Goal: Task Accomplishment & Management: Complete application form

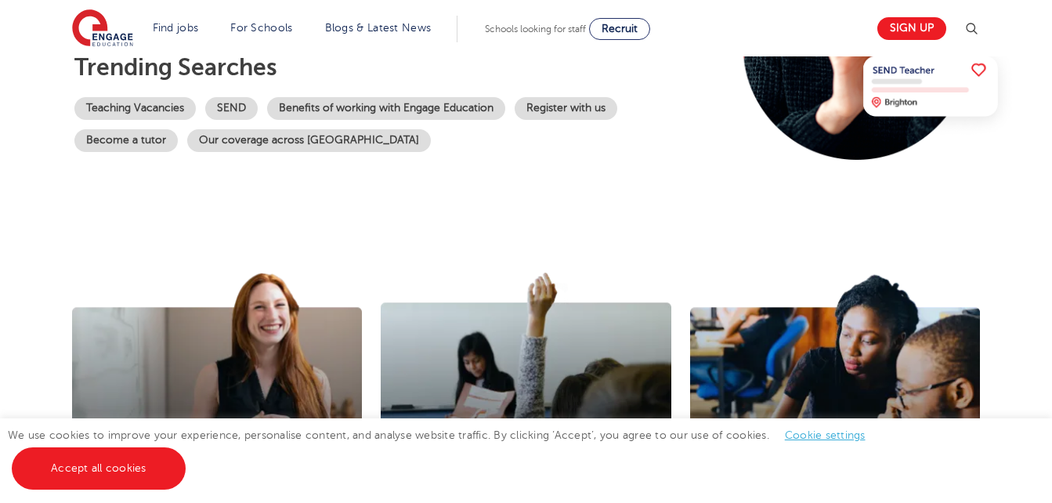
scroll to position [336, 0]
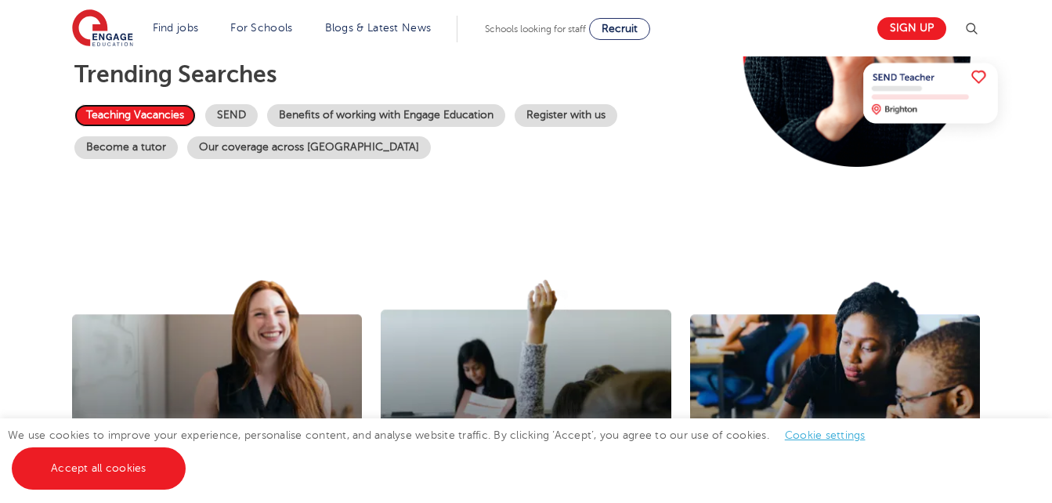
click at [150, 118] on link "Teaching Vacancies" at bounding box center [134, 115] width 121 height 23
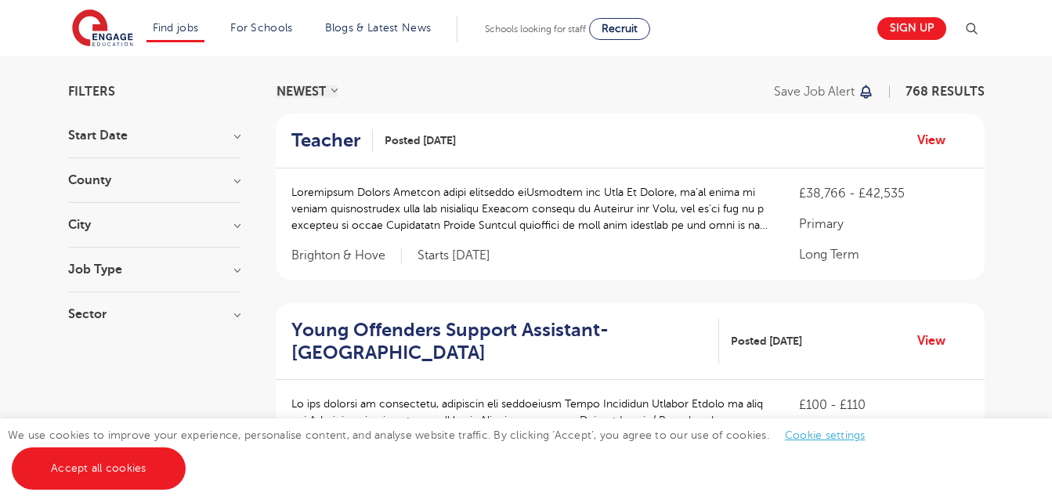
scroll to position [134, 0]
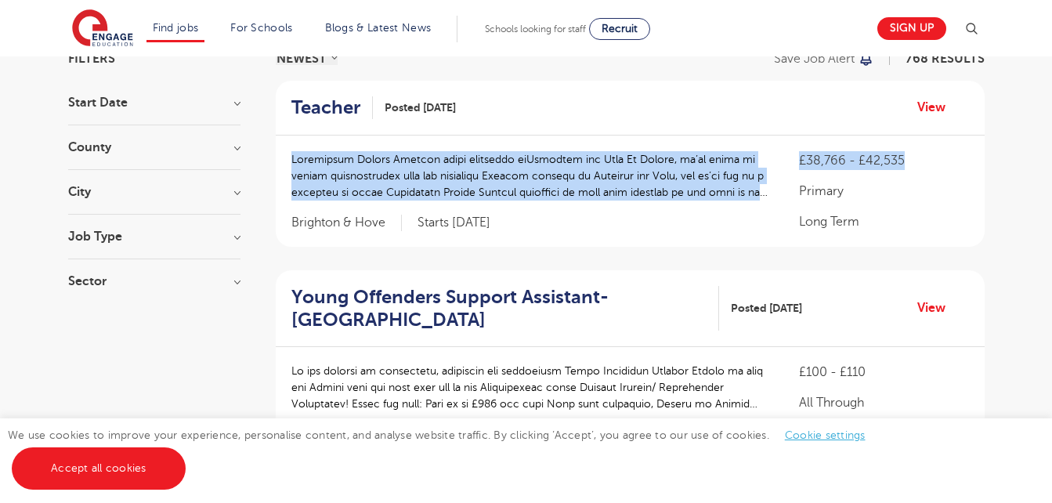
drag, startPoint x: 1044, startPoint y: 112, endPoint x: 1041, endPoint y: 136, distance: 24.5
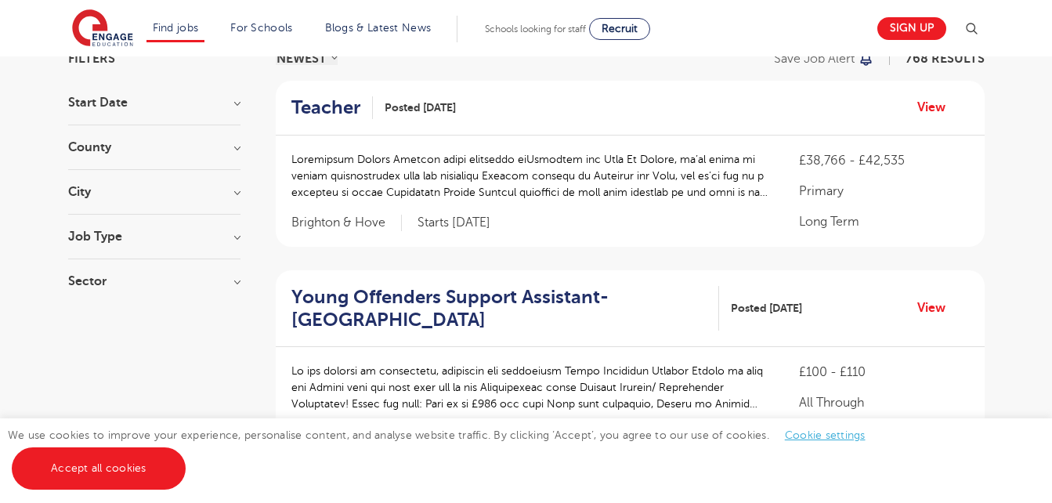
drag, startPoint x: 1041, startPoint y: 136, endPoint x: 1024, endPoint y: 175, distance: 42.1
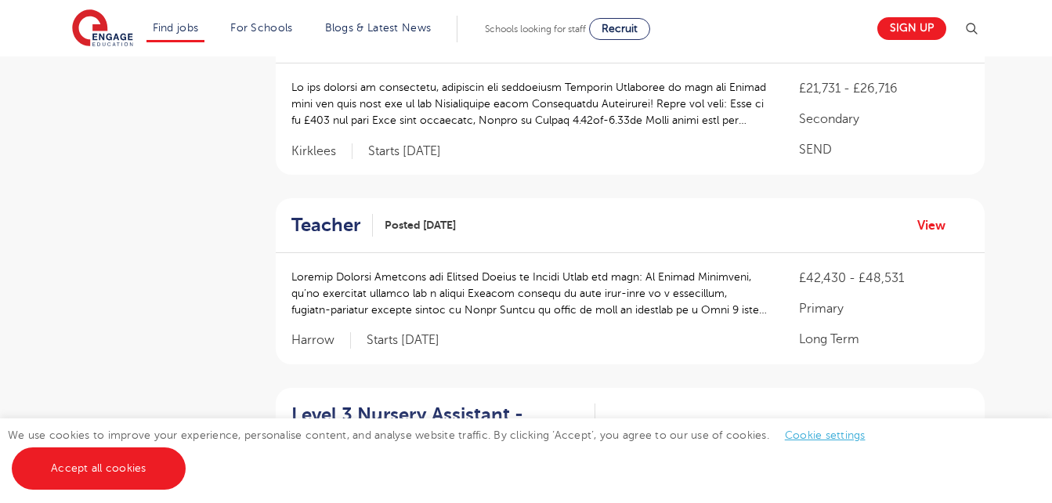
scroll to position [1626, 0]
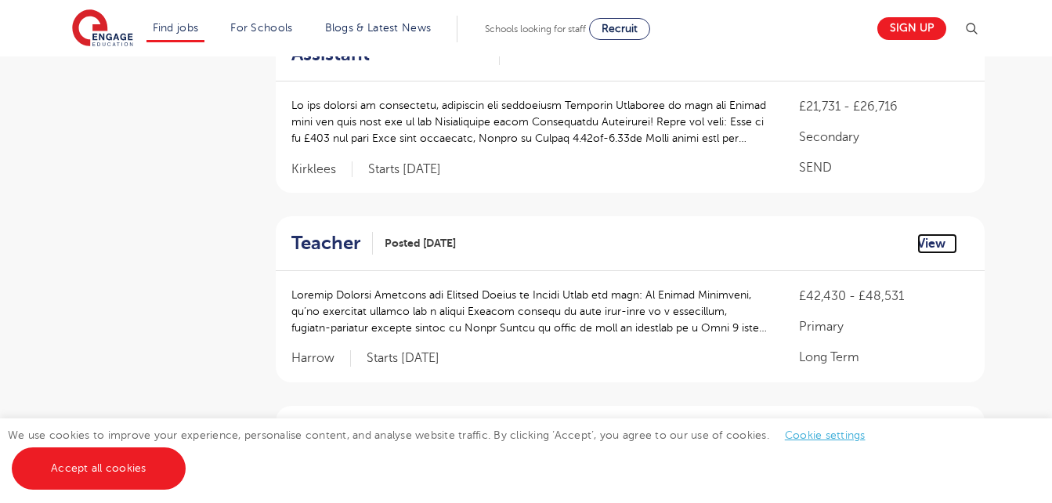
click at [928, 233] on link "View" at bounding box center [937, 243] width 40 height 20
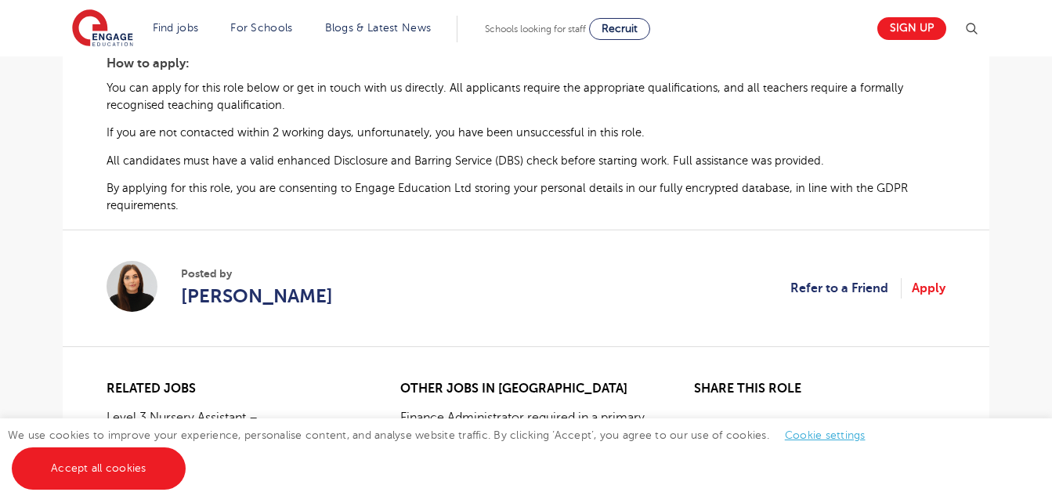
scroll to position [963, 0]
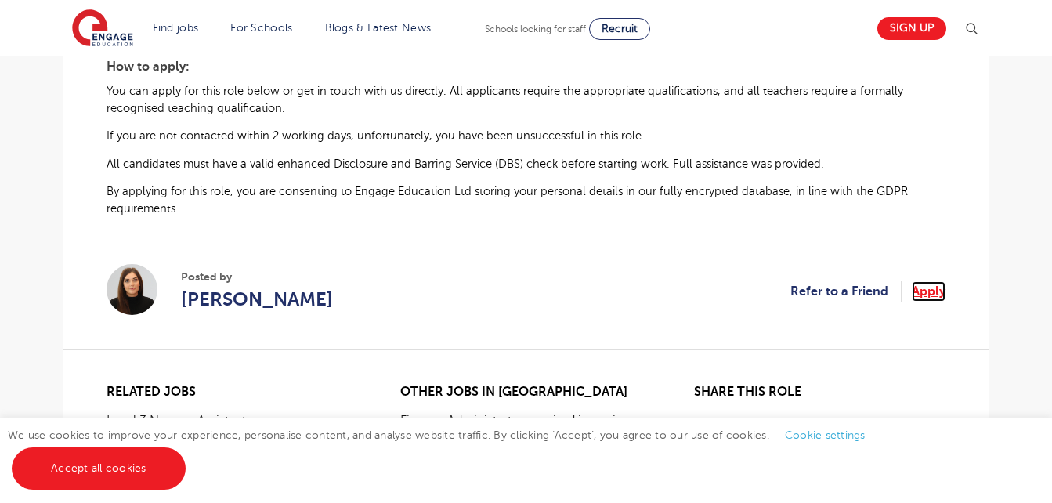
click at [931, 287] on link "Apply" at bounding box center [929, 291] width 34 height 20
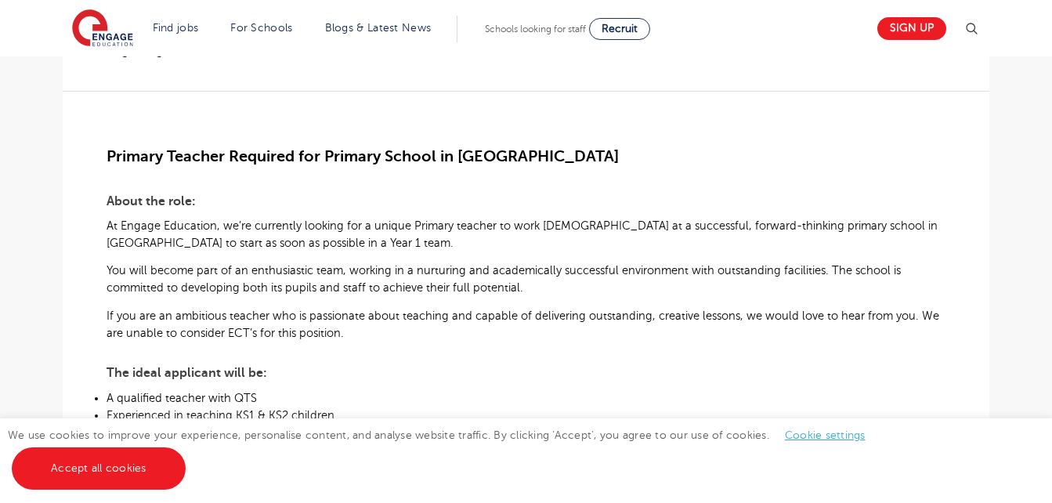
scroll to position [0, 0]
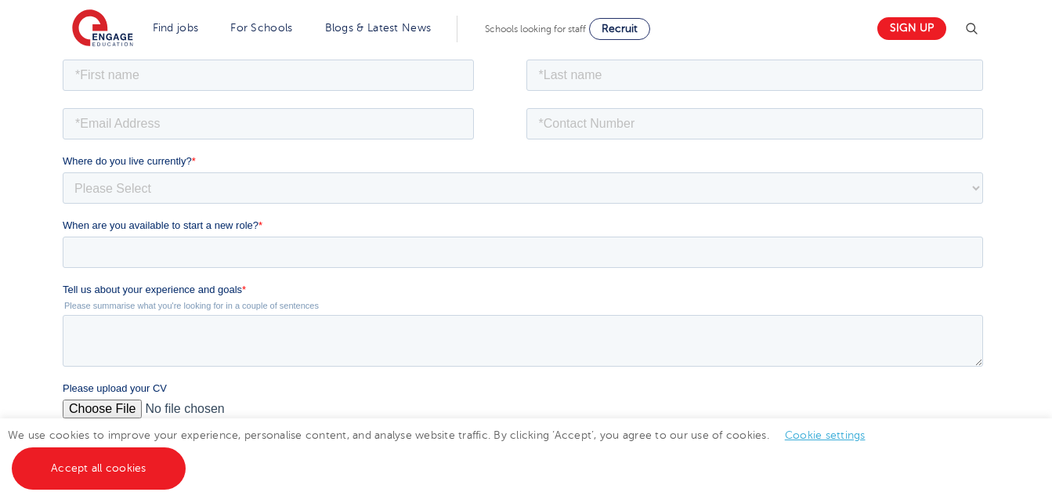
scroll to position [233, 0]
